Goal: Task Accomplishment & Management: Use online tool/utility

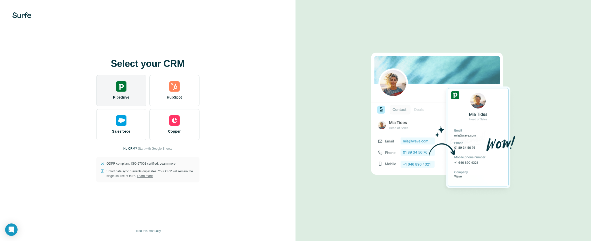
click at [124, 90] on img at bounding box center [121, 86] width 10 height 10
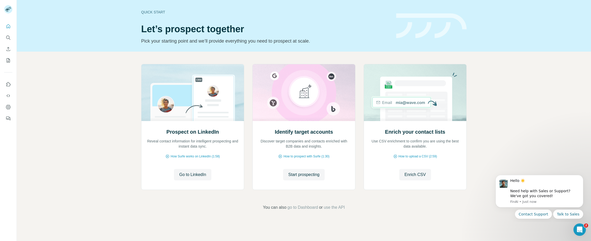
click at [10, 10] on rect at bounding box center [8, 9] width 8 height 8
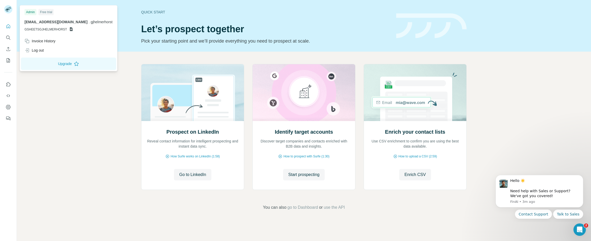
click at [7, 10] on rect at bounding box center [8, 9] width 8 height 8
click at [39, 52] on div "Log out" at bounding box center [34, 50] width 19 height 5
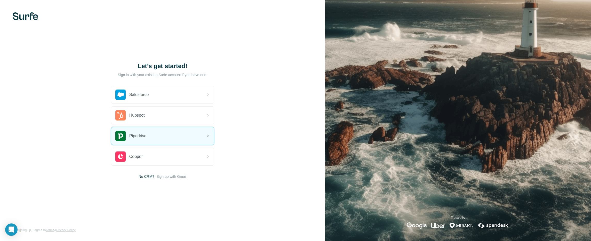
click at [155, 137] on div "Pipedrive" at bounding box center [162, 136] width 103 height 18
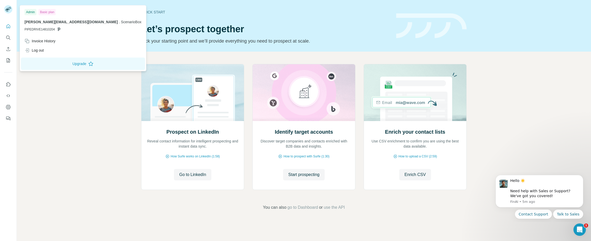
click at [9, 9] on rect at bounding box center [8, 9] width 8 height 8
click at [70, 96] on div "Prospect on LinkedIn Reveal contact information for intelligent prospecting and…" at bounding box center [304, 137] width 575 height 171
